Goal: Information Seeking & Learning: Check status

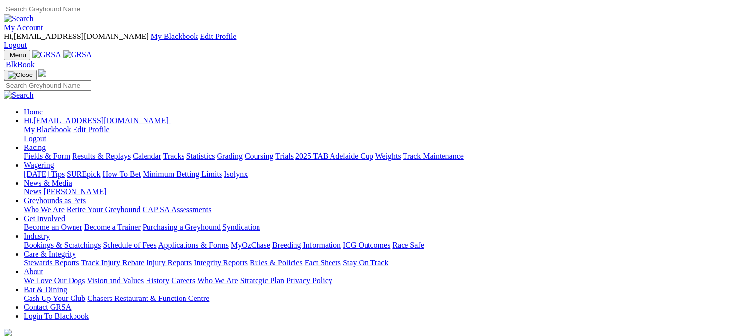
drag, startPoint x: 0, startPoint y: 0, endPoint x: 160, endPoint y: 41, distance: 165.0
click at [46, 143] on link "Racing" at bounding box center [35, 147] width 22 height 8
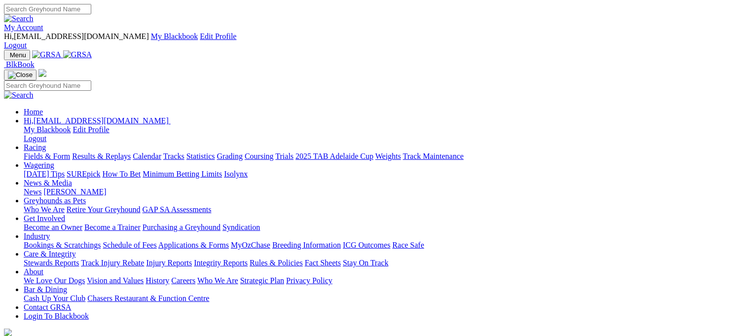
click at [46, 143] on link "Racing" at bounding box center [35, 147] width 22 height 8
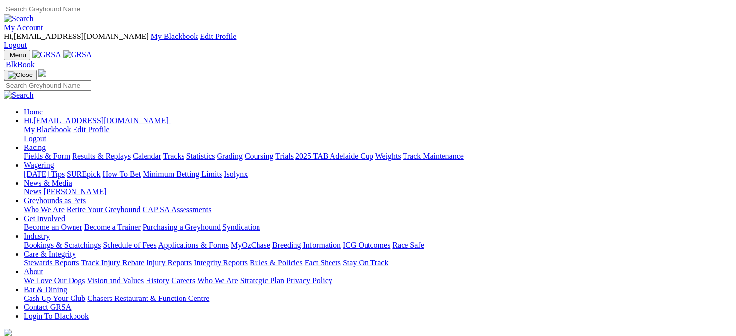
click at [46, 143] on link "Racing" at bounding box center [35, 147] width 22 height 8
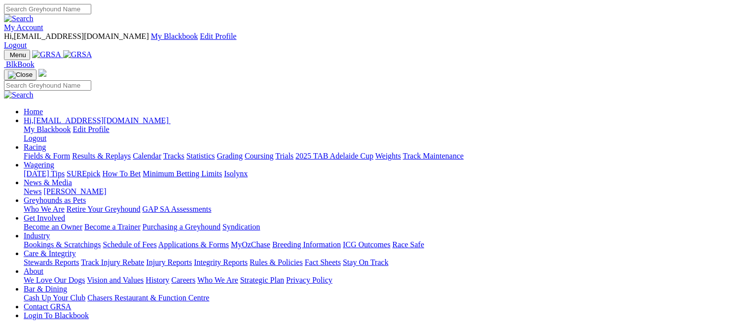
click at [131, 152] on link "Results & Replays" at bounding box center [101, 156] width 59 height 8
